Goal: Check status: Check status

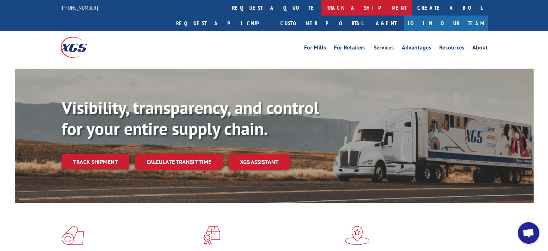
click at [322, 5] on link "track a shipment" at bounding box center [367, 7] width 90 height 15
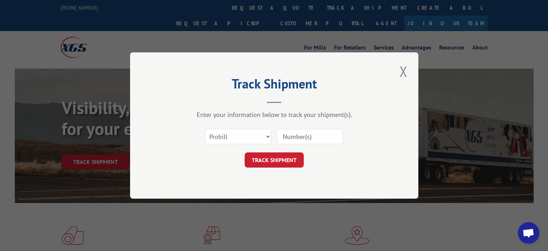
click at [304, 129] on input at bounding box center [310, 136] width 66 height 15
paste input "3354390"
type input "3354390"
click at [245, 133] on select "Select category... Probill BOL PO" at bounding box center [238, 136] width 66 height 15
select select "bol"
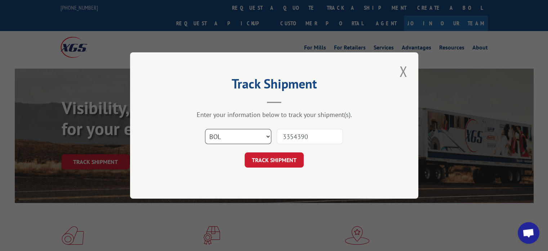
click at [205, 129] on select "Select category... Probill BOL PO" at bounding box center [238, 136] width 66 height 15
click at [283, 133] on input "3354390" at bounding box center [310, 136] width 66 height 15
type input "3354390"
click at [273, 158] on button "TRACK SHIPMENT" at bounding box center [274, 159] width 59 height 15
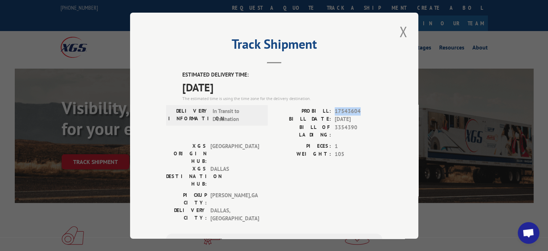
drag, startPoint x: 363, startPoint y: 108, endPoint x: 333, endPoint y: 112, distance: 30.5
click at [335, 112] on span "17543604" at bounding box center [359, 111] width 48 height 8
copy span "17543604"
click at [402, 30] on button "Close modal" at bounding box center [403, 32] width 12 height 20
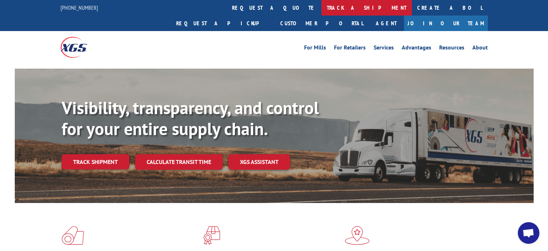
click at [322, 8] on link "track a shipment" at bounding box center [367, 7] width 90 height 15
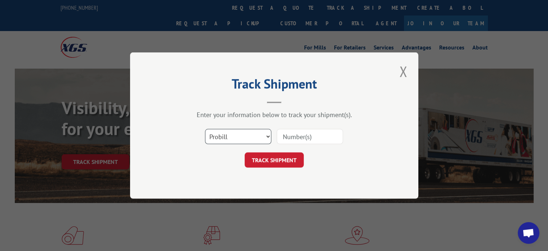
click at [222, 136] on select "Select category... Probill BOL PO" at bounding box center [238, 136] width 66 height 15
select select "bol"
click at [205, 129] on select "Select category... Probill BOL PO" at bounding box center [238, 136] width 66 height 15
click at [285, 141] on input at bounding box center [310, 136] width 66 height 15
paste input "3354299"
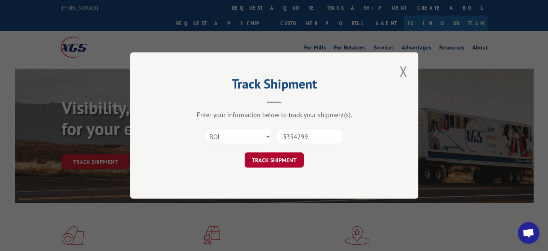
type input "3354299"
click at [265, 166] on button "TRACK SHIPMENT" at bounding box center [274, 159] width 59 height 15
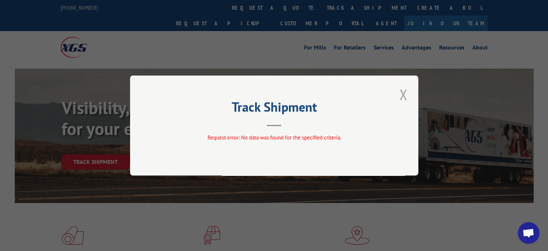
click at [400, 92] on button "Close modal" at bounding box center [403, 94] width 12 height 20
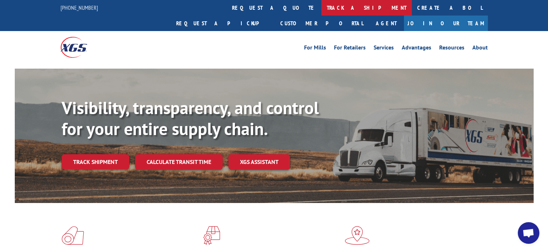
click at [322, 11] on link "track a shipment" at bounding box center [367, 7] width 90 height 15
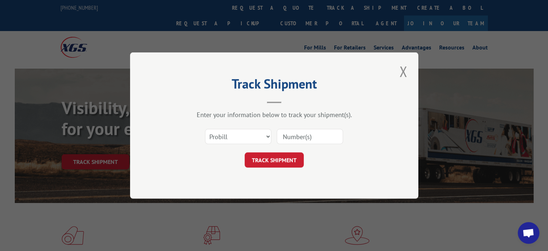
click at [293, 143] on input at bounding box center [310, 136] width 66 height 15
paste input "17536290"
type input "17536290"
click at [270, 161] on button "TRACK SHIPMENT" at bounding box center [274, 159] width 59 height 15
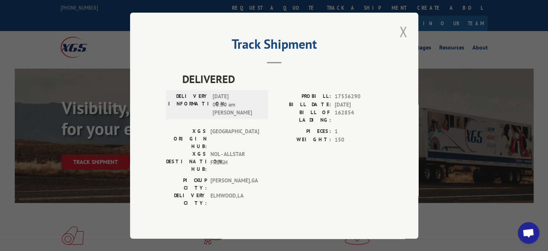
click at [407, 39] on button "Close modal" at bounding box center [403, 32] width 12 height 20
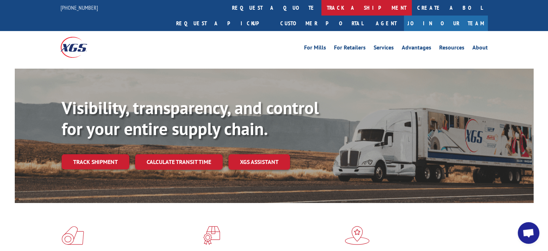
click at [322, 4] on link "track a shipment" at bounding box center [367, 7] width 90 height 15
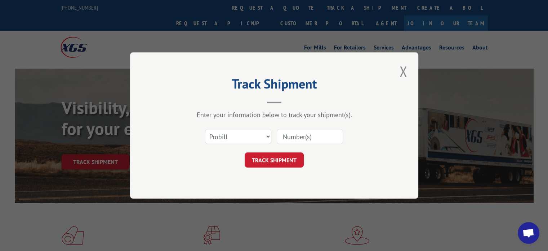
click at [294, 141] on input at bounding box center [310, 136] width 66 height 15
paste input "17535841"
type input "17535841"
click at [270, 163] on button "TRACK SHIPMENT" at bounding box center [274, 159] width 59 height 15
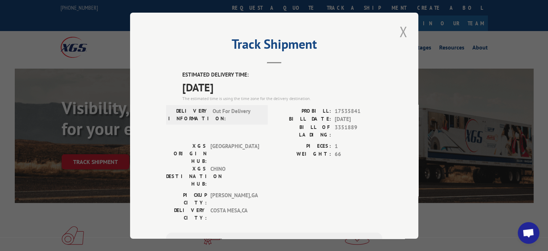
click at [400, 35] on button "Close modal" at bounding box center [403, 32] width 12 height 20
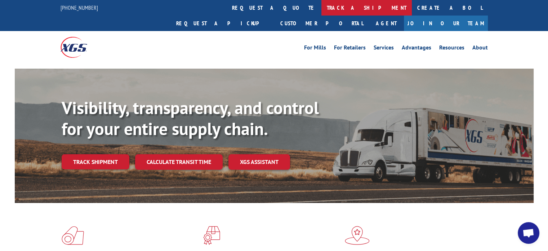
click at [322, 3] on link "track a shipment" at bounding box center [367, 7] width 90 height 15
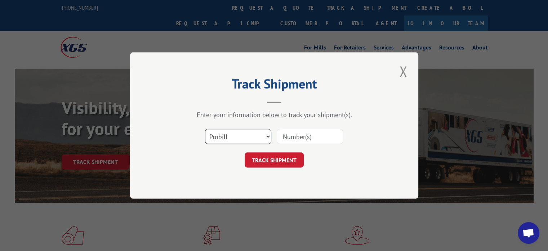
click at [223, 141] on select "Select category... Probill BOL PO" at bounding box center [238, 136] width 66 height 15
select select "bol"
click at [205, 129] on select "Select category... Probill BOL PO" at bounding box center [238, 136] width 66 height 15
click at [296, 146] on div "Select category... Probill BOL PO" at bounding box center [274, 136] width 216 height 24
click at [297, 140] on input at bounding box center [310, 136] width 66 height 15
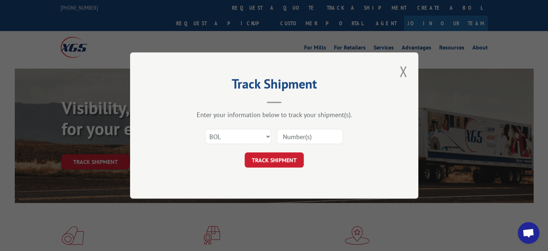
paste input "6771424"
type input "6771424"
click at [277, 159] on button "TRACK SHIPMENT" at bounding box center [274, 159] width 59 height 15
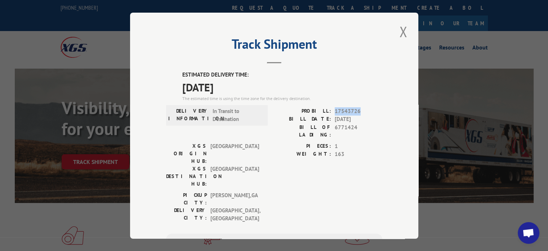
drag, startPoint x: 359, startPoint y: 110, endPoint x: 332, endPoint y: 110, distance: 27.0
click at [335, 110] on span "17543726" at bounding box center [359, 111] width 48 height 8
copy span "17543726"
click at [400, 33] on button "Close modal" at bounding box center [403, 32] width 12 height 20
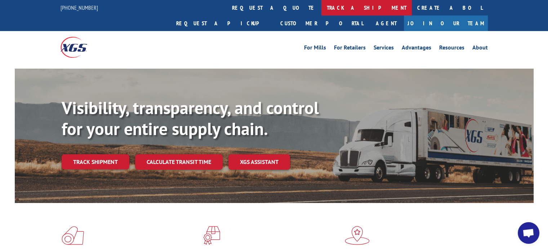
click at [322, 11] on link "track a shipment" at bounding box center [367, 7] width 90 height 15
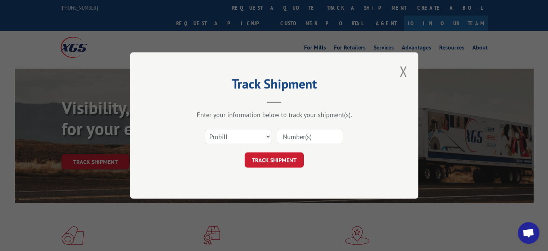
click at [314, 140] on input at bounding box center [310, 136] width 66 height 15
paste input "17514054"
type input "17514054"
click at [272, 155] on button "TRACK SHIPMENT" at bounding box center [274, 159] width 59 height 15
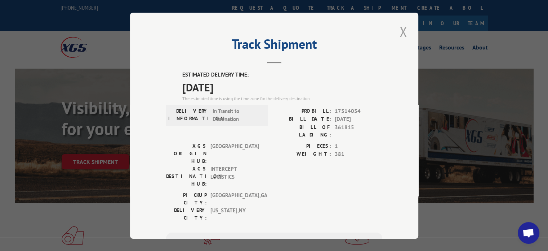
click at [398, 30] on button "Close modal" at bounding box center [403, 32] width 12 height 20
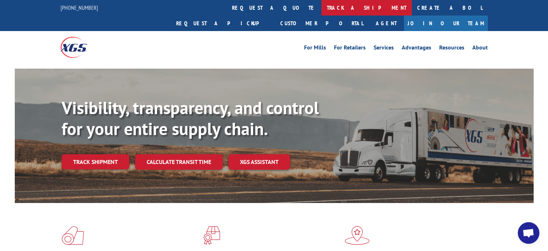
click at [322, 4] on link "track a shipment" at bounding box center [367, 7] width 90 height 15
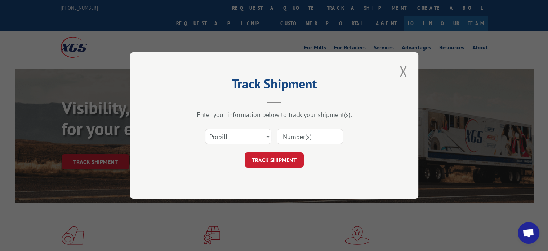
click at [301, 130] on input at bounding box center [310, 136] width 66 height 15
paste input "17508451"
type input "17508451"
click at [281, 158] on button "TRACK SHIPMENT" at bounding box center [274, 159] width 59 height 15
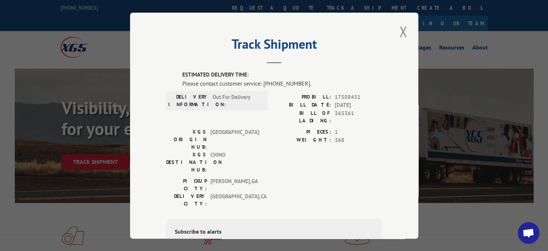
click at [394, 30] on div "Track Shipment ESTIMATED DELIVERY TIME: Please contact customer service: (844) …" at bounding box center [274, 126] width 288 height 226
click at [402, 31] on button "Close modal" at bounding box center [403, 32] width 12 height 20
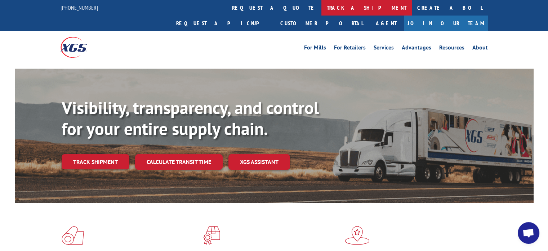
click at [322, 10] on link "track a shipment" at bounding box center [367, 7] width 90 height 15
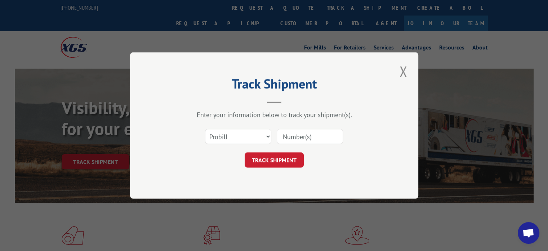
click at [288, 129] on input at bounding box center [310, 136] width 66 height 15
paste input "17539369"
type input "17539369"
click at [281, 154] on button "TRACK SHIPMENT" at bounding box center [274, 159] width 59 height 15
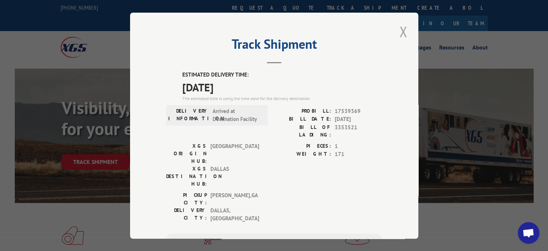
click at [397, 30] on button "Close modal" at bounding box center [403, 32] width 12 height 20
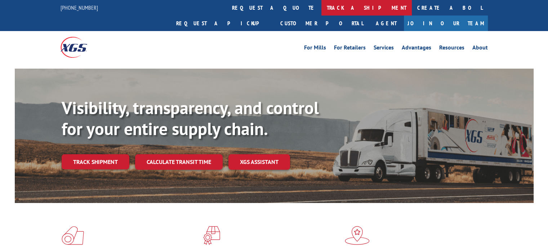
click at [322, 14] on link "track a shipment" at bounding box center [367, 7] width 90 height 15
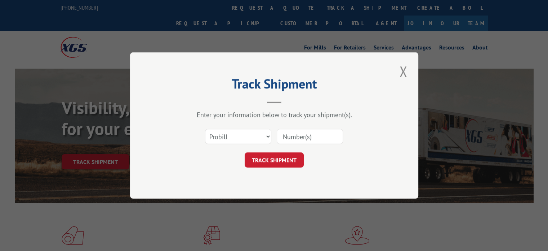
click at [244, 127] on div "Select category... Probill BOL PO" at bounding box center [274, 136] width 216 height 24
click at [238, 132] on select "Select category... Probill BOL PO" at bounding box center [238, 136] width 66 height 15
select select "bol"
click at [205, 129] on select "Select category... Probill BOL PO" at bounding box center [238, 136] width 66 height 15
click at [298, 139] on input at bounding box center [310, 136] width 66 height 15
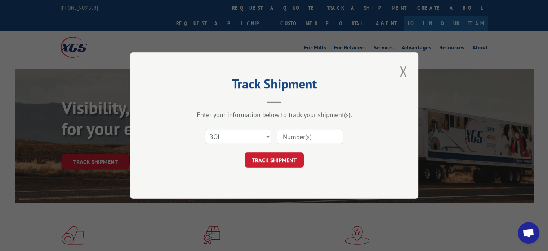
paste input "361911"
type input "361911"
click at [271, 157] on button "TRACK SHIPMENT" at bounding box center [274, 159] width 59 height 15
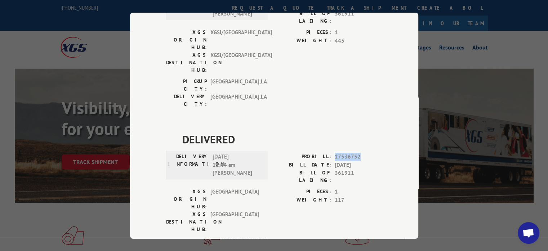
drag, startPoint x: 361, startPoint y: 114, endPoint x: 330, endPoint y: 113, distance: 30.6
click at [330, 152] on div "PROBILL: 17536752" at bounding box center [328, 156] width 108 height 8
copy span "17536752"
click at [392, 171] on div "Track Shipment DELIVERED DELIVERY INFORMATION: 02/02/2022 09:00 am DANNY PROBIL…" at bounding box center [274, 126] width 288 height 226
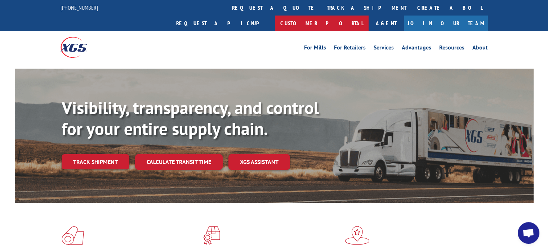
click at [369, 15] on link "Customer Portal" at bounding box center [322, 22] width 94 height 15
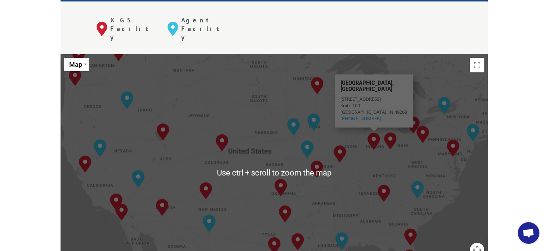
scroll to position [312, 0]
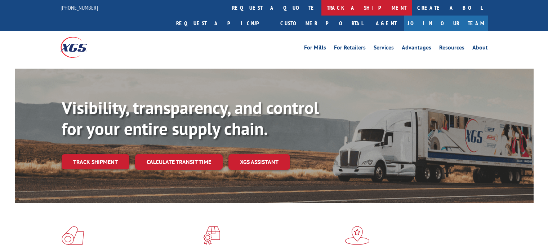
click at [322, 6] on link "track a shipment" at bounding box center [367, 7] width 90 height 15
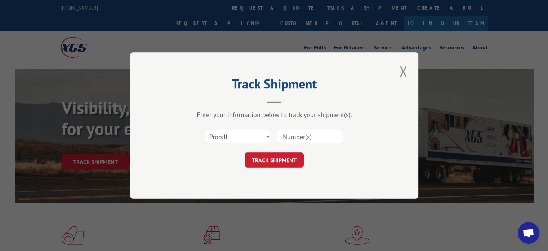
click at [294, 146] on div "Select category... Probill BOL PO" at bounding box center [274, 136] width 216 height 24
click at [295, 138] on input at bounding box center [310, 136] width 66 height 15
paste input "361966"
type input "361966"
click at [264, 164] on button "TRACK SHIPMENT" at bounding box center [274, 159] width 59 height 15
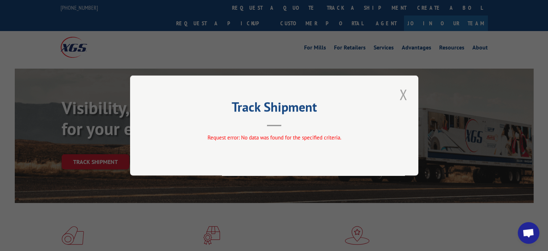
click at [402, 89] on button "Close modal" at bounding box center [403, 94] width 12 height 20
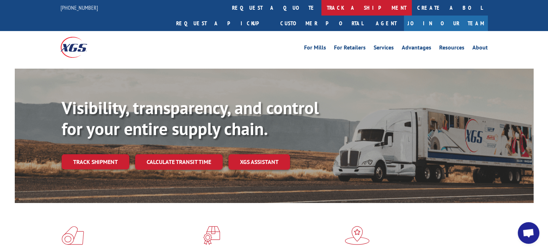
click at [322, 14] on link "track a shipment" at bounding box center [367, 7] width 90 height 15
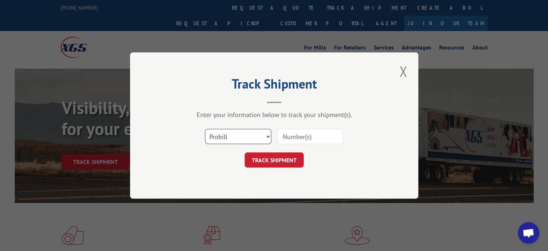
click at [227, 132] on select "Select category... Probill BOL PO" at bounding box center [238, 136] width 66 height 15
select select "bol"
click at [205, 129] on select "Select category... Probill BOL PO" at bounding box center [238, 136] width 66 height 15
click at [298, 137] on input at bounding box center [310, 136] width 66 height 15
paste input "361966"
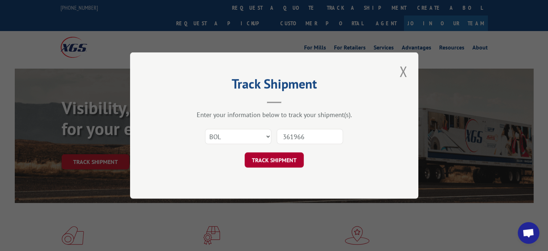
type input "361966"
click at [264, 163] on button "TRACK SHIPMENT" at bounding box center [274, 159] width 59 height 15
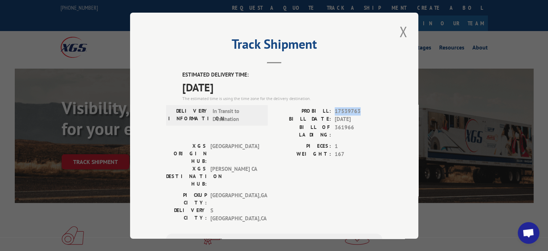
drag, startPoint x: 363, startPoint y: 109, endPoint x: 329, endPoint y: 113, distance: 34.4
click at [329, 113] on div "PROBILL: 17539763" at bounding box center [328, 111] width 108 height 8
copy div "17539763"
